Goal: Check status: Check status

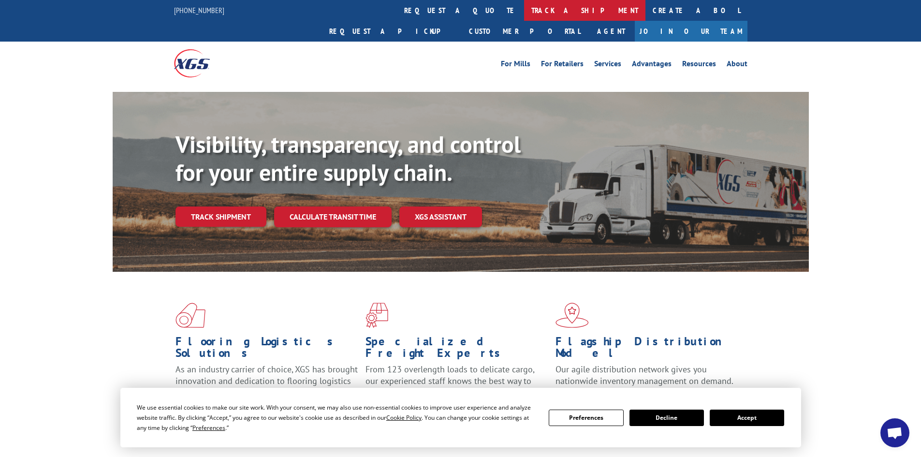
click at [524, 11] on link "track a shipment" at bounding box center [584, 10] width 121 height 21
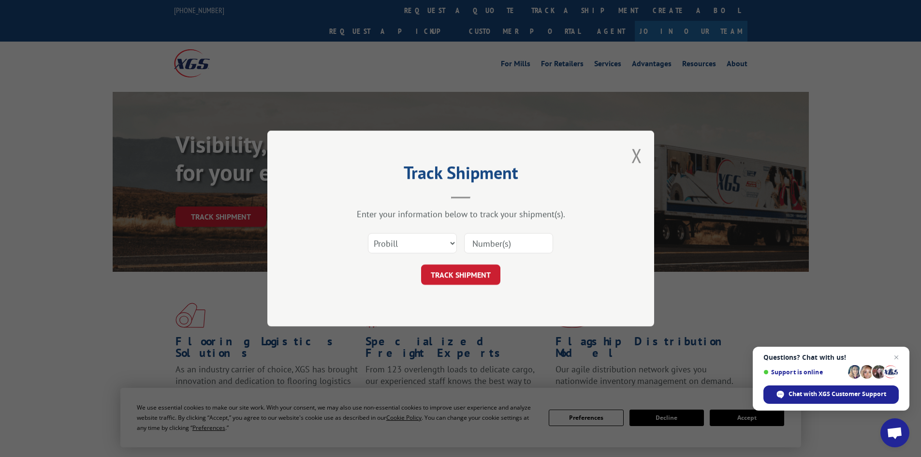
paste input "392554407822"
type input "392554407822"
click at [467, 281] on button "TRACK SHIPMENT" at bounding box center [460, 275] width 79 height 20
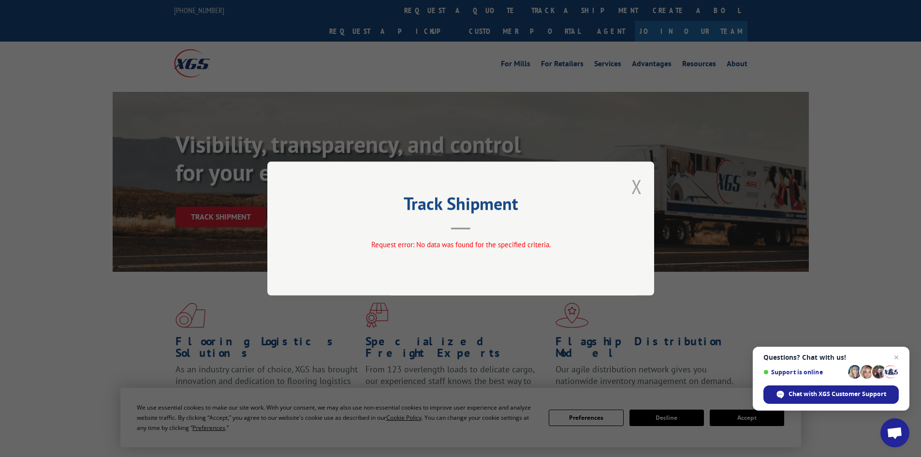
click at [635, 186] on button "Close modal" at bounding box center [637, 187] width 11 height 26
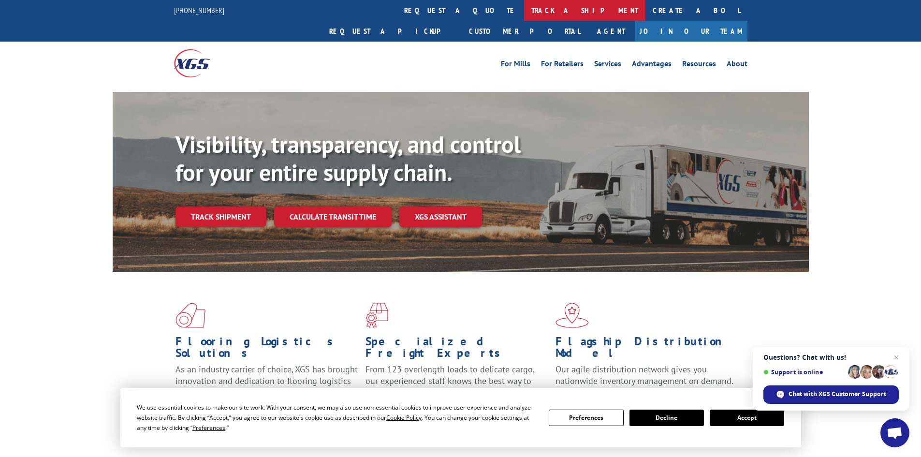
click at [524, 10] on link "track a shipment" at bounding box center [584, 10] width 121 height 21
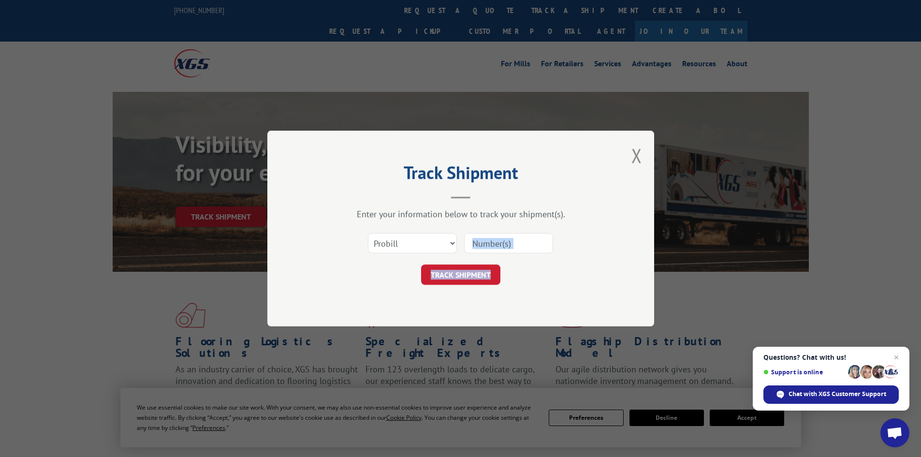
drag, startPoint x: 756, startPoint y: 278, endPoint x: 612, endPoint y: 47, distance: 272.0
click at [728, 183] on div "Track Shipment Enter your information below to track your shipment(s). Select c…" at bounding box center [460, 228] width 921 height 457
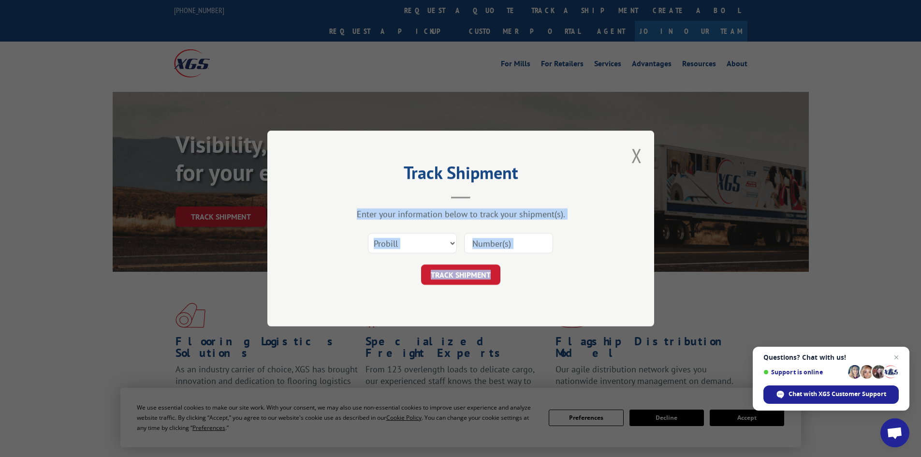
click at [525, 241] on input at bounding box center [508, 243] width 89 height 20
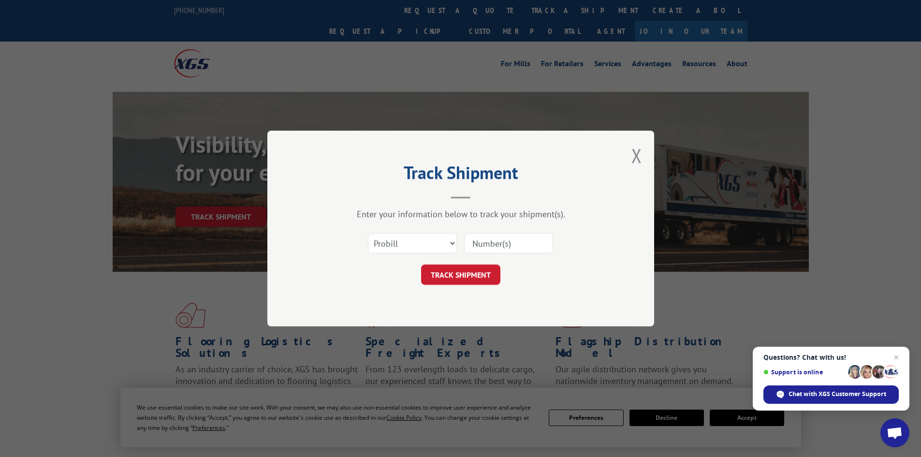
paste input "333597672"
type input "333597672"
click at [460, 272] on button "TRACK SHIPMENT" at bounding box center [460, 275] width 79 height 20
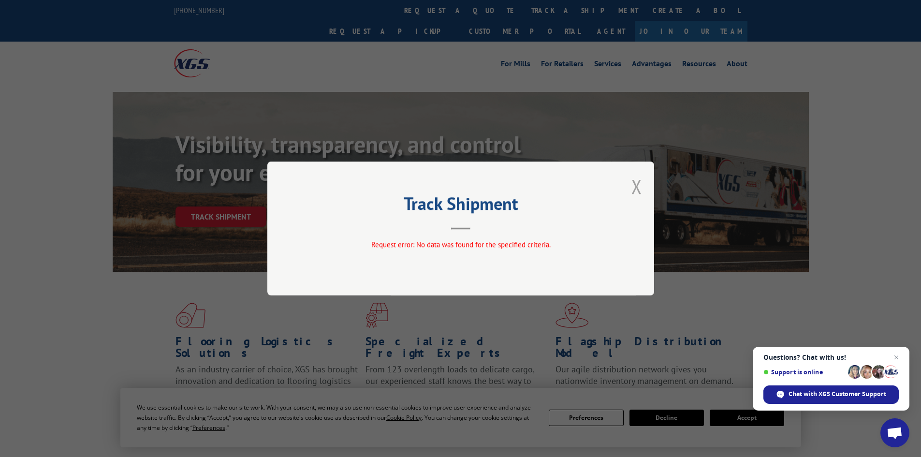
click at [636, 184] on button "Close modal" at bounding box center [637, 187] width 11 height 26
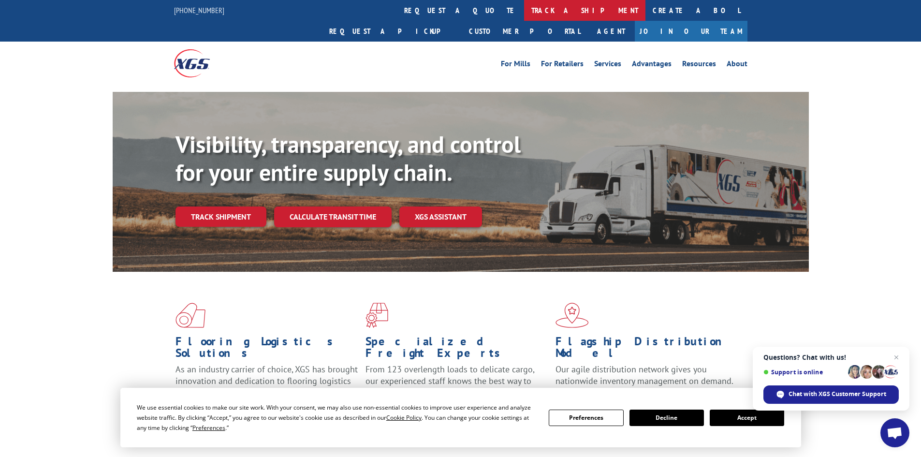
click at [524, 14] on link "track a shipment" at bounding box center [584, 10] width 121 height 21
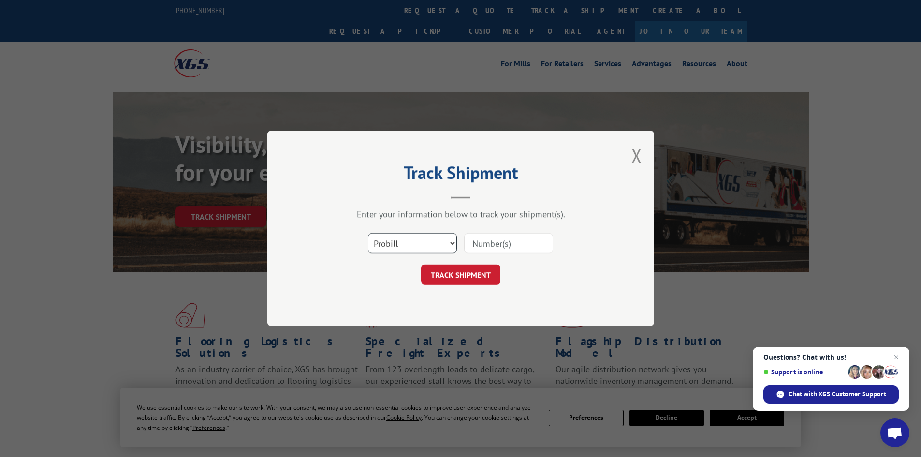
click at [437, 243] on select "Select category... Probill BOL PO" at bounding box center [412, 243] width 89 height 20
select select "po"
click at [368, 233] on select "Select category... Probill BOL PO" at bounding box center [412, 243] width 89 height 20
click at [494, 242] on input at bounding box center [508, 243] width 89 height 20
paste input "14509935"
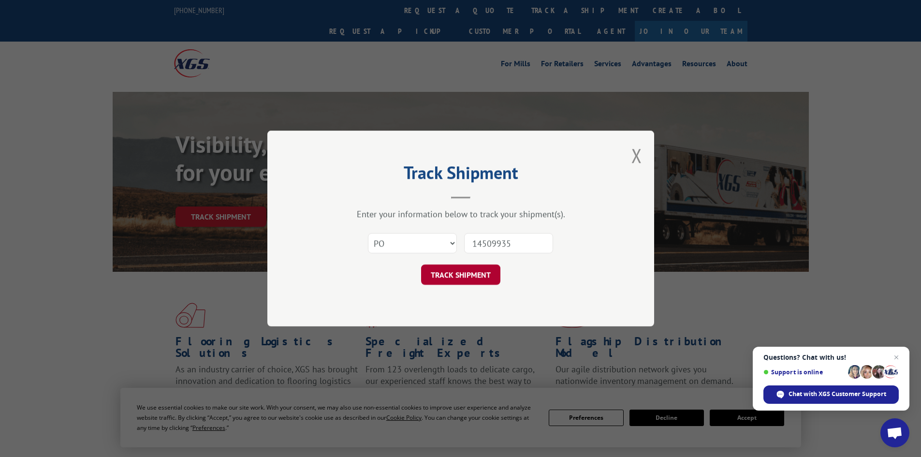
type input "14509935"
click at [486, 276] on button "TRACK SHIPMENT" at bounding box center [460, 275] width 79 height 20
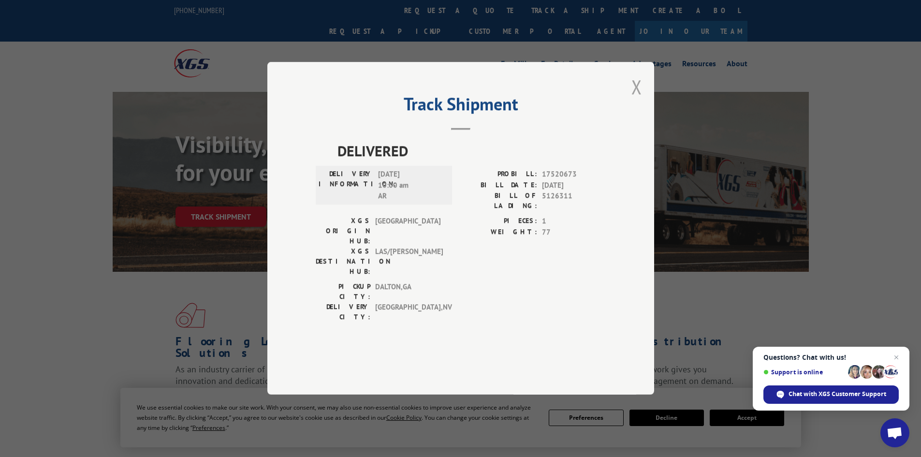
click at [636, 100] on button "Close modal" at bounding box center [637, 87] width 11 height 26
